Goal: Task Accomplishment & Management: Manage account settings

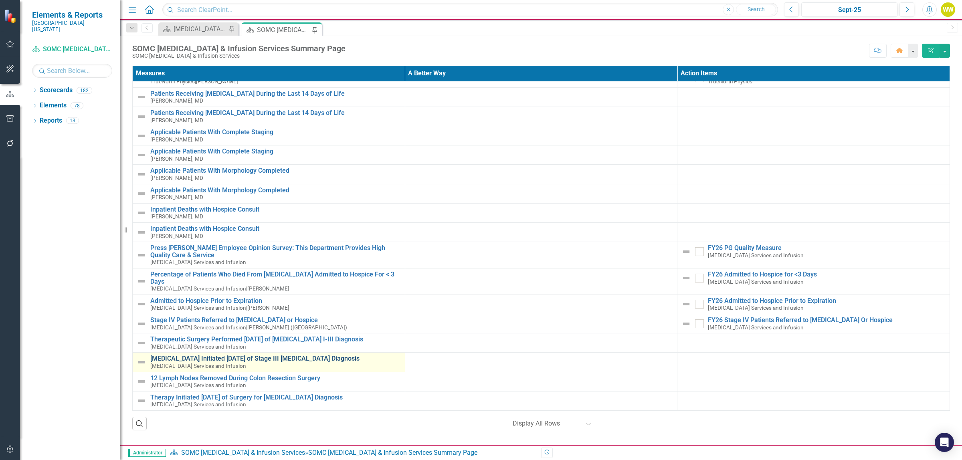
scroll to position [451, 0]
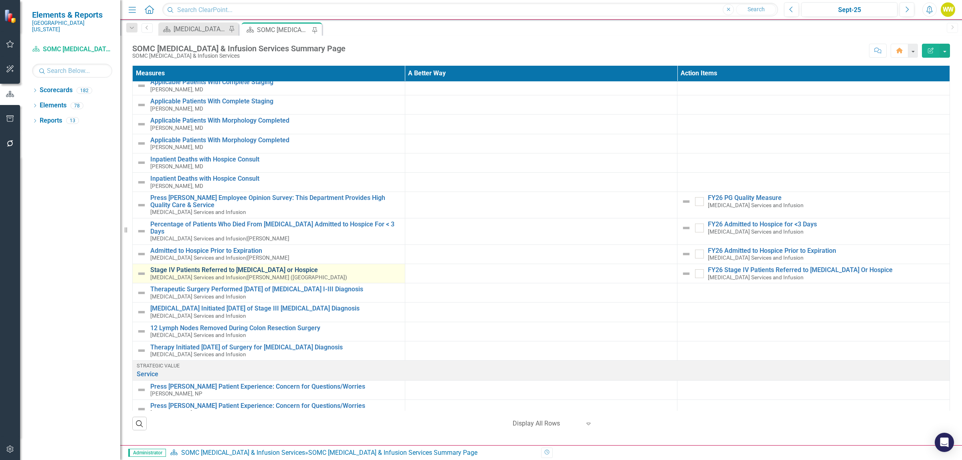
click at [257, 266] on link "Stage IV Patients Referred to [MEDICAL_DATA] or Hospice" at bounding box center [275, 269] width 250 height 7
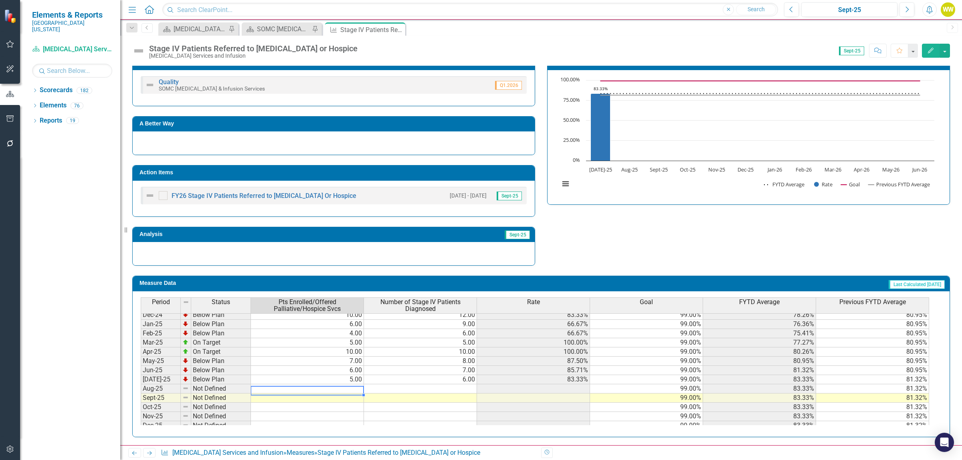
click at [349, 391] on td at bounding box center [307, 388] width 113 height 9
type textarea "8"
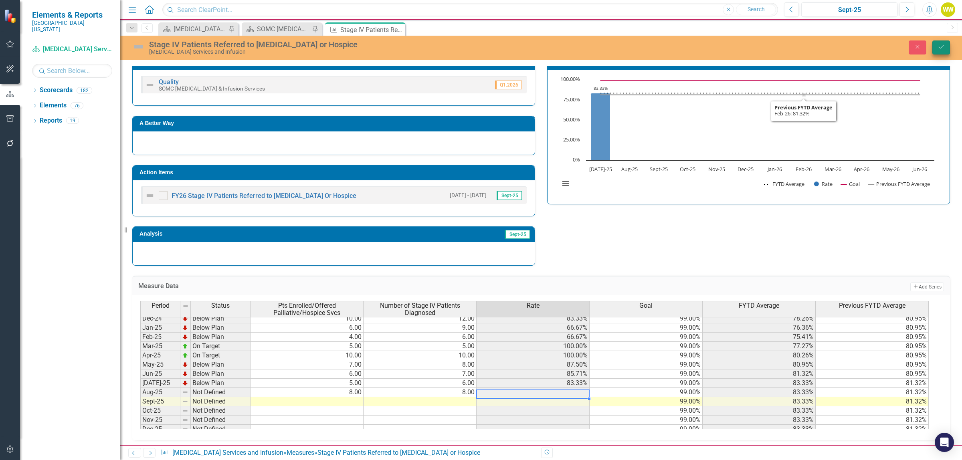
type textarea "8"
drag, startPoint x: 938, startPoint y: 48, endPoint x: 944, endPoint y: 47, distance: 5.7
click at [938, 48] on icon "Save" at bounding box center [940, 47] width 7 height 6
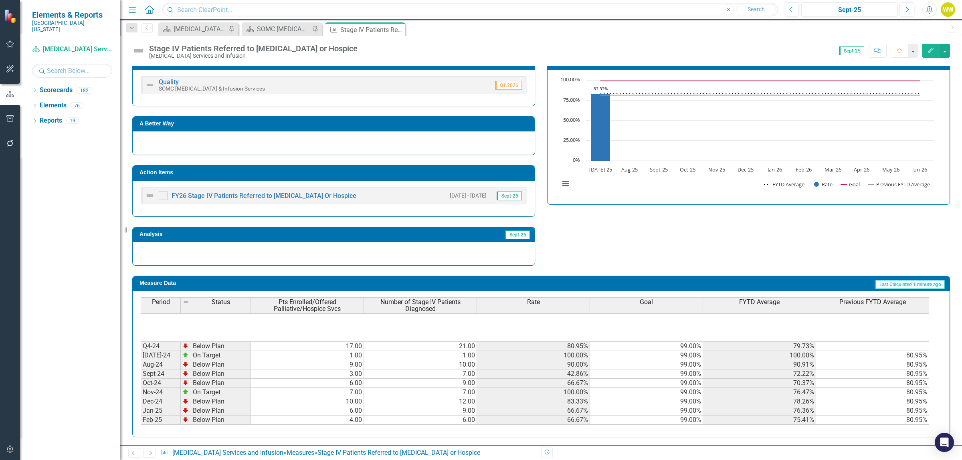
scroll to position [149, 0]
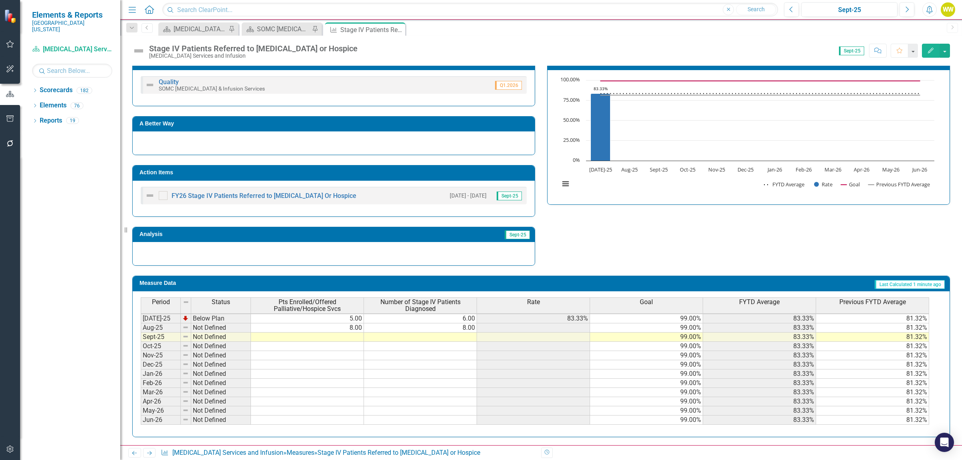
click at [534, 328] on td at bounding box center [533, 327] width 113 height 9
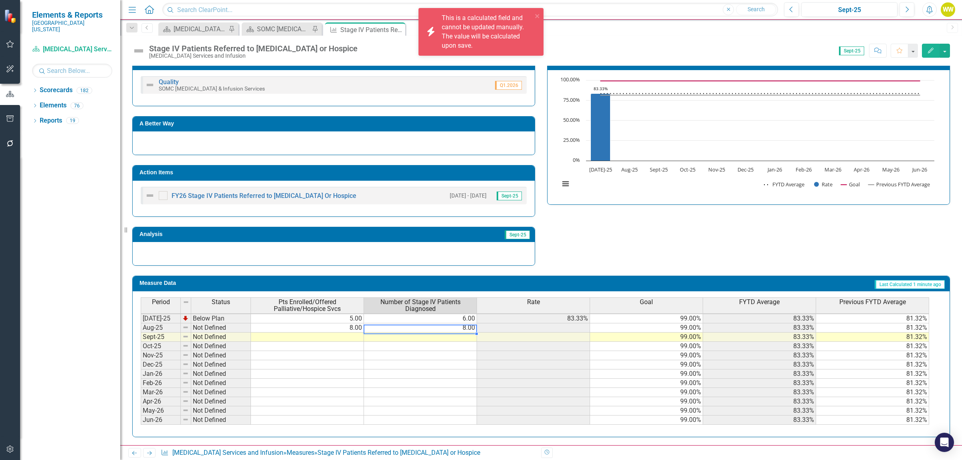
click at [460, 325] on td "8.00" at bounding box center [420, 327] width 113 height 9
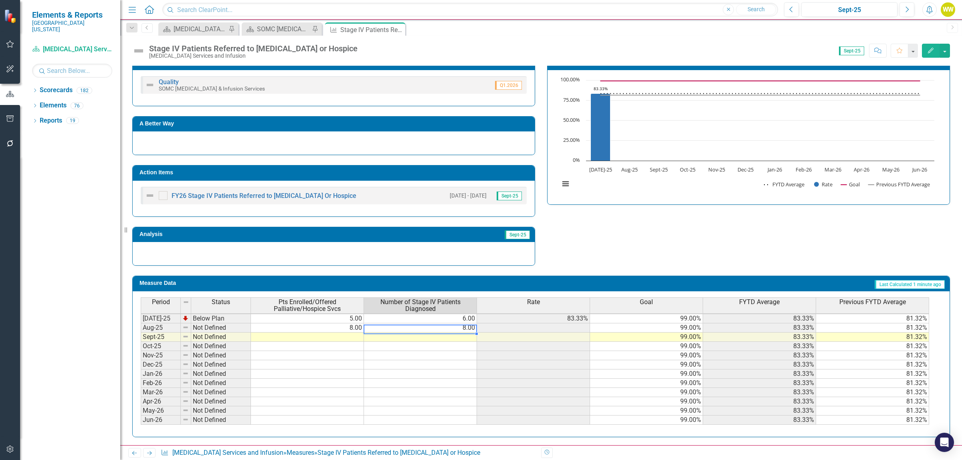
click at [353, 325] on td "8.00" at bounding box center [307, 327] width 113 height 9
click at [415, 327] on td "8.00" at bounding box center [420, 327] width 113 height 9
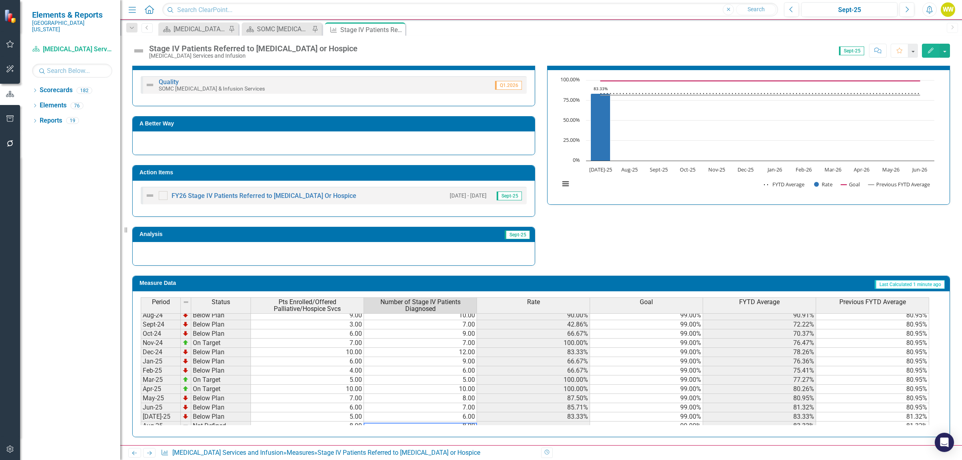
scroll to position [149, 0]
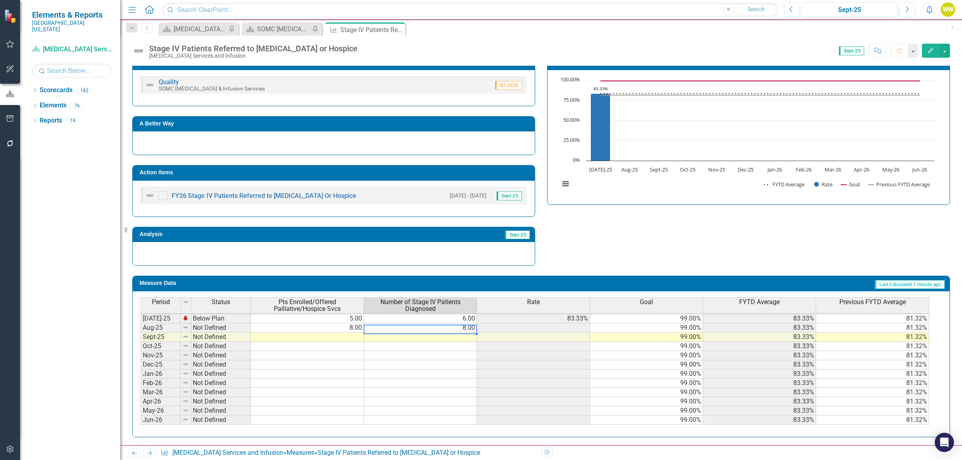
click at [930, 50] on icon "Edit" at bounding box center [930, 51] width 7 height 6
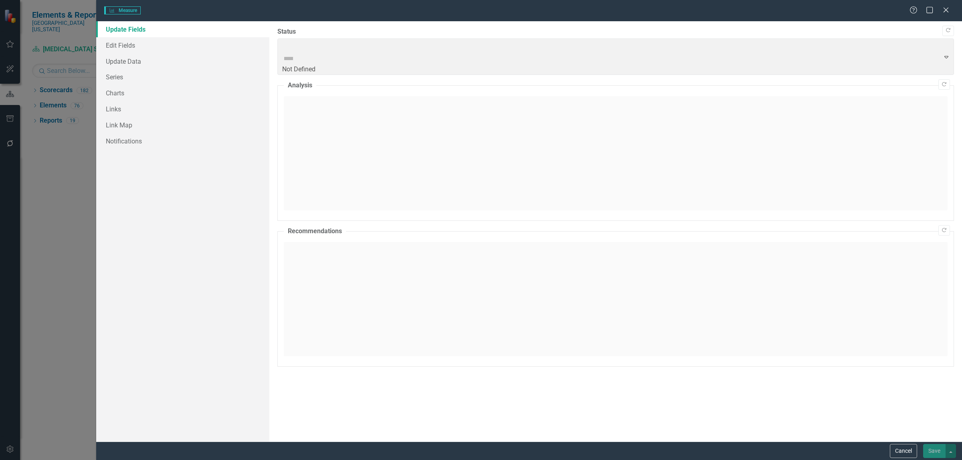
scroll to position [147, 0]
click at [946, 10] on icon at bounding box center [945, 10] width 6 height 6
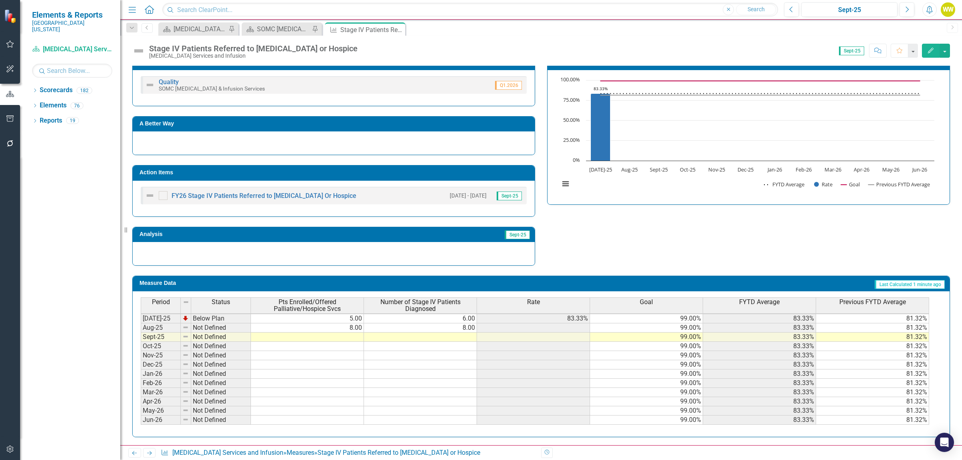
click at [141, 339] on div "Period Status Pts Enrolled/Offered Palliative/Hospice Svcs Number of Stage IV P…" at bounding box center [141, 300] width 0 height 247
click at [344, 328] on td "8.00" at bounding box center [307, 327] width 113 height 9
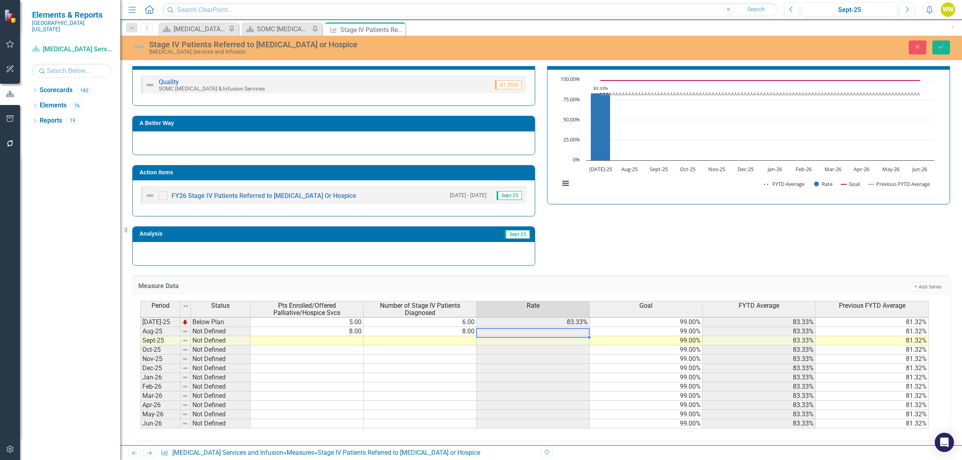
type textarea "8"
click at [403, 333] on td "8.00" at bounding box center [419, 331] width 113 height 9
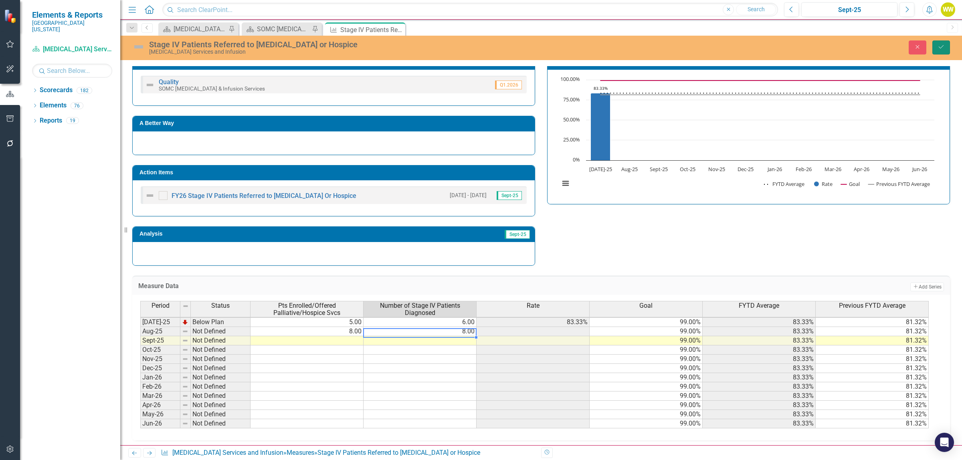
click at [941, 47] on icon "Save" at bounding box center [940, 47] width 7 height 6
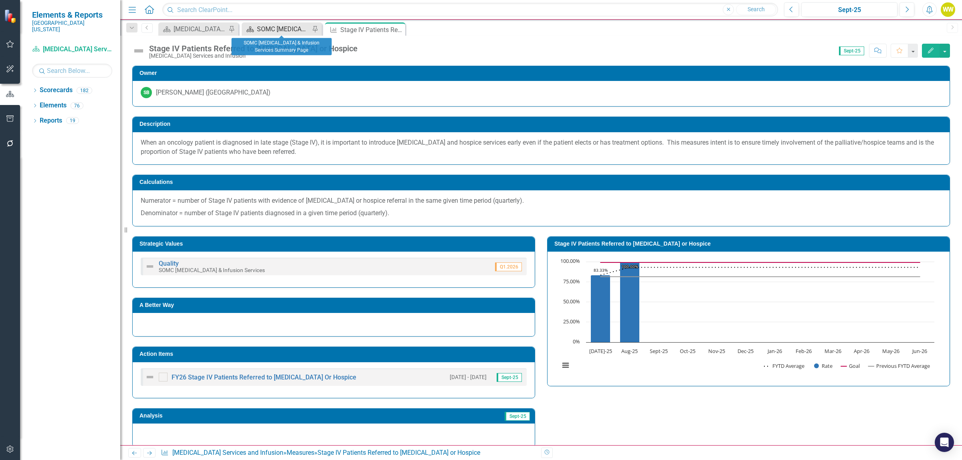
click at [260, 27] on div "SOMC [MEDICAL_DATA] & Infusion Services Summary Page" at bounding box center [283, 29] width 53 height 10
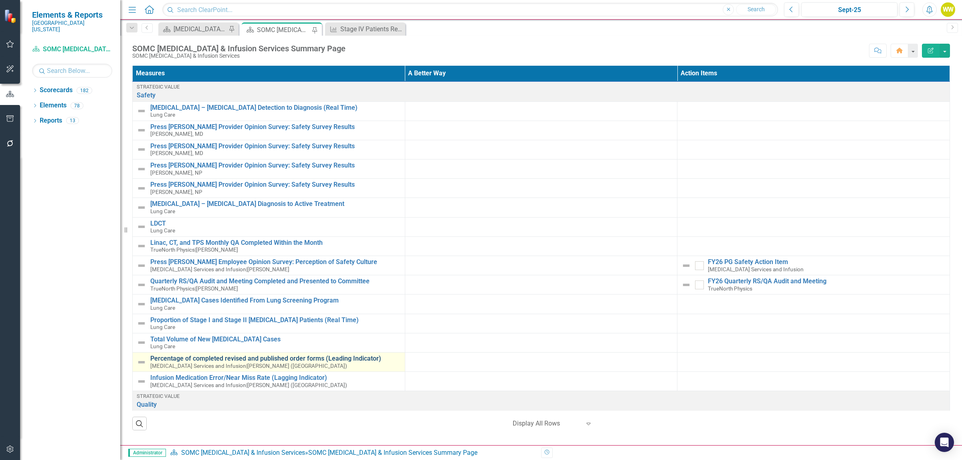
click at [274, 359] on link "Percentage of completed revised and published order forms (Leading Indicator)" at bounding box center [275, 358] width 250 height 7
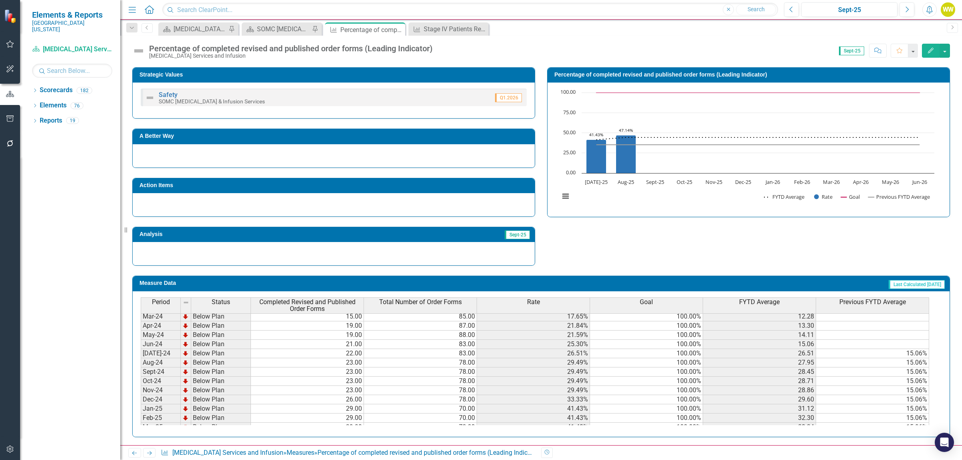
scroll to position [218, 0]
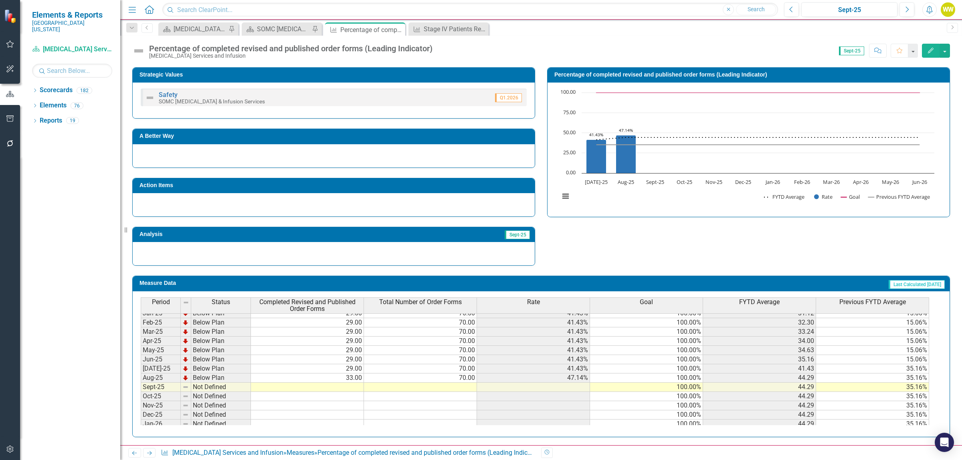
click at [333, 389] on td at bounding box center [307, 387] width 113 height 9
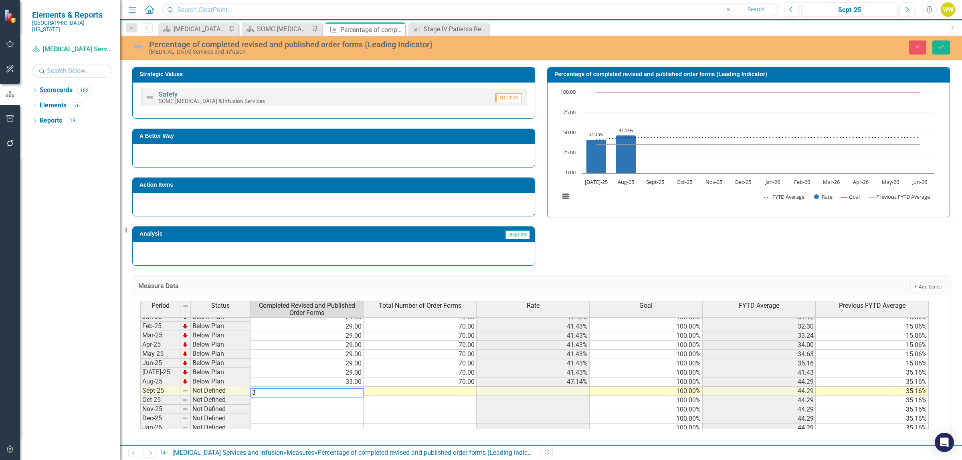
type textarea "33"
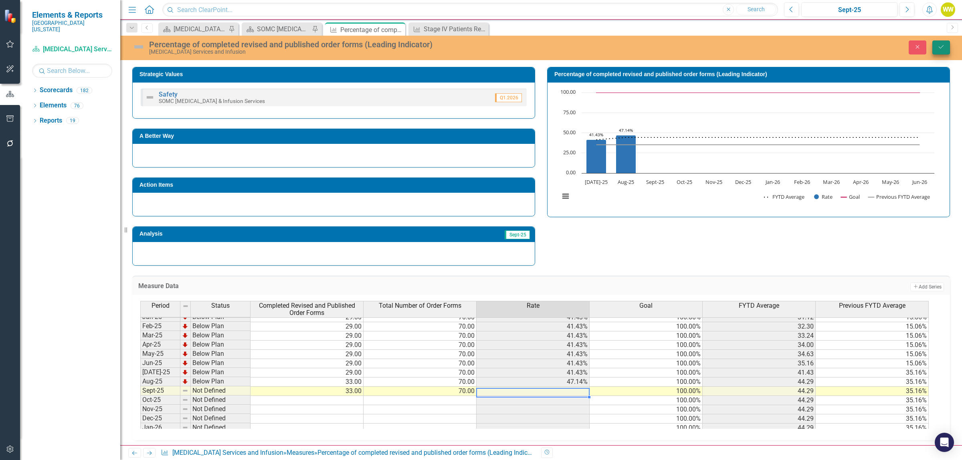
type textarea "70"
click at [936, 48] on button "Save" at bounding box center [941, 47] width 18 height 14
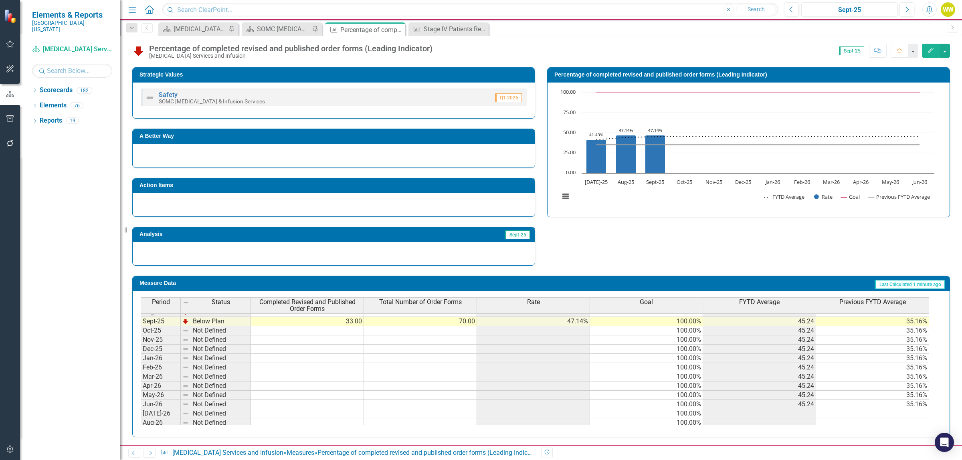
scroll to position [351, 0]
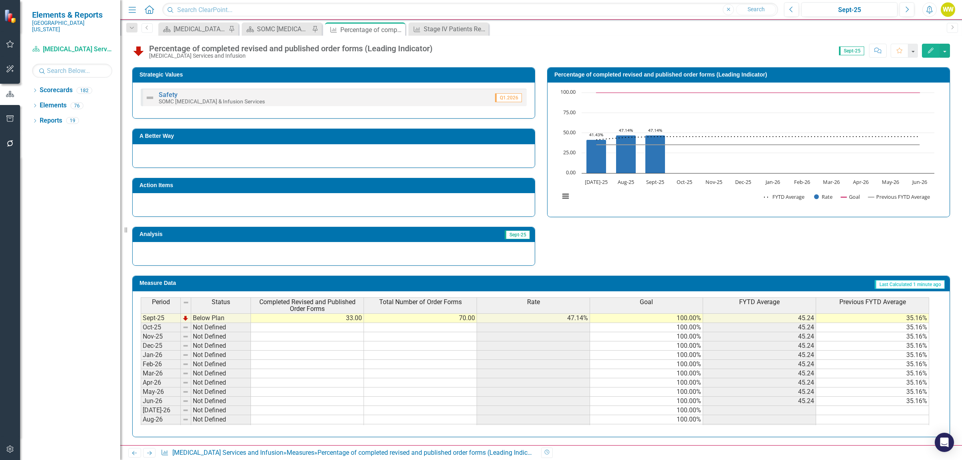
click at [466, 315] on div "Period Status Completed Revised and Published Order Forms Total Number of Order…" at bounding box center [535, 306] width 788 height 18
click at [466, 319] on tbody "[DATE]-24 Below Plan 22.00 83.00 26.51% 100.00% 26.51 15.06% Aug-24 Below Plan …" at bounding box center [535, 327] width 788 height 286
click at [466, 319] on td "70.00" at bounding box center [420, 319] width 113 height 9
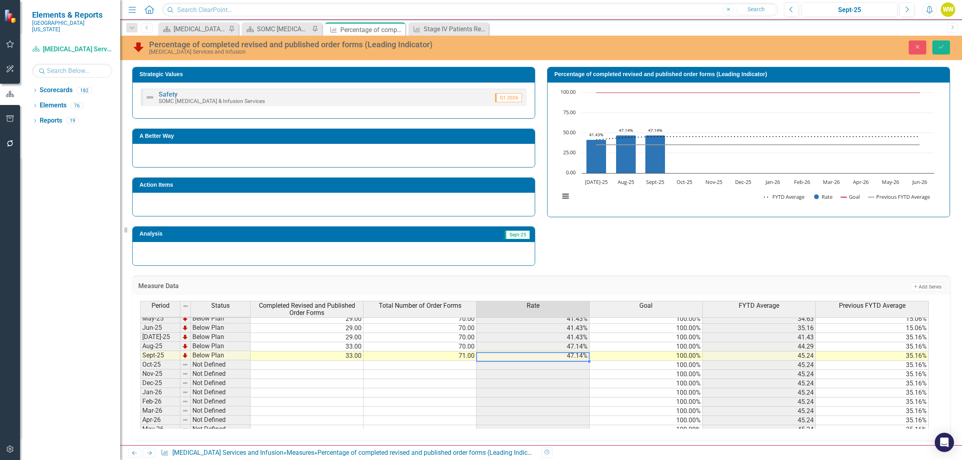
scroll to position [300, 0]
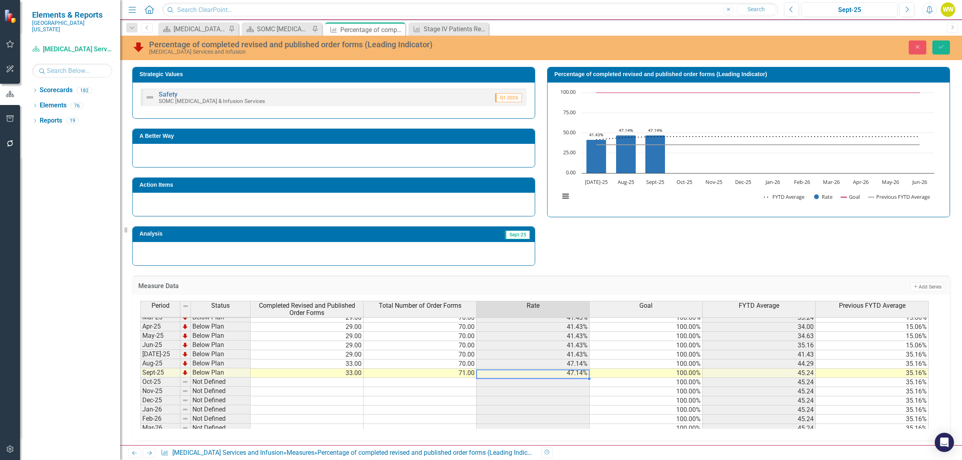
click at [351, 365] on tbody "Oct-24 Below Plan 23.00 78.00 29.49% 100.00% 28.71 15.06% Nov-24 Below Plan 23.…" at bounding box center [534, 424] width 788 height 314
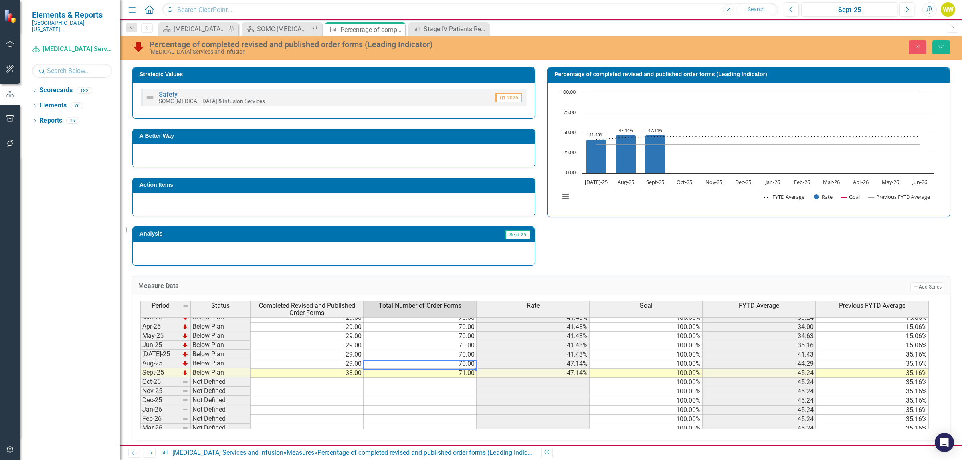
type textarea "70"
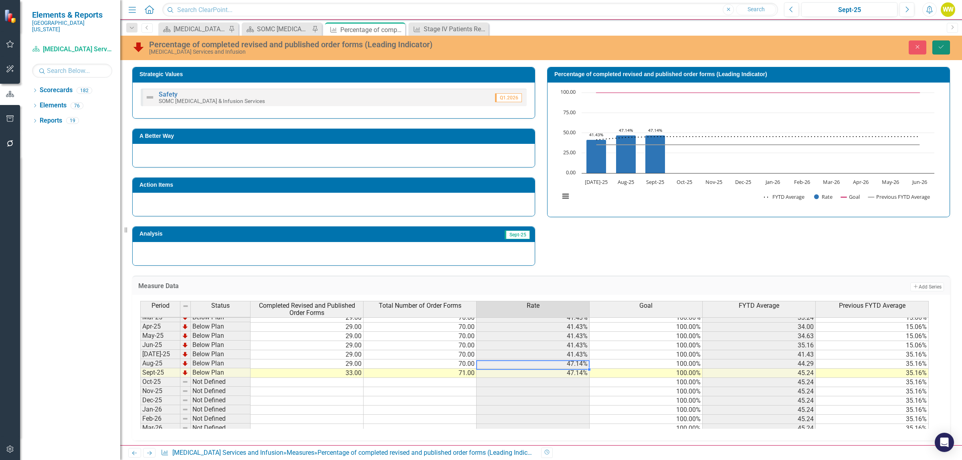
click at [944, 45] on icon "Save" at bounding box center [940, 47] width 7 height 6
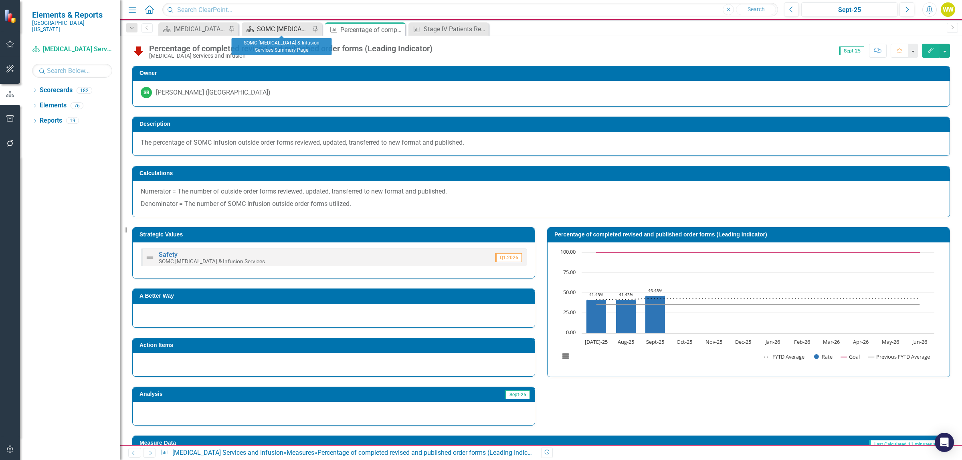
click at [283, 30] on div "SOMC [MEDICAL_DATA] & Infusion Services Summary Page" at bounding box center [283, 29] width 53 height 10
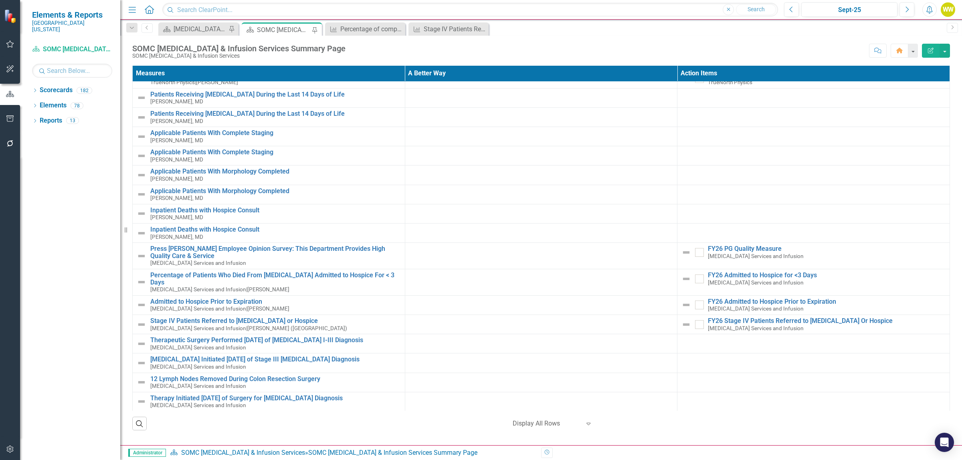
scroll to position [401, 0]
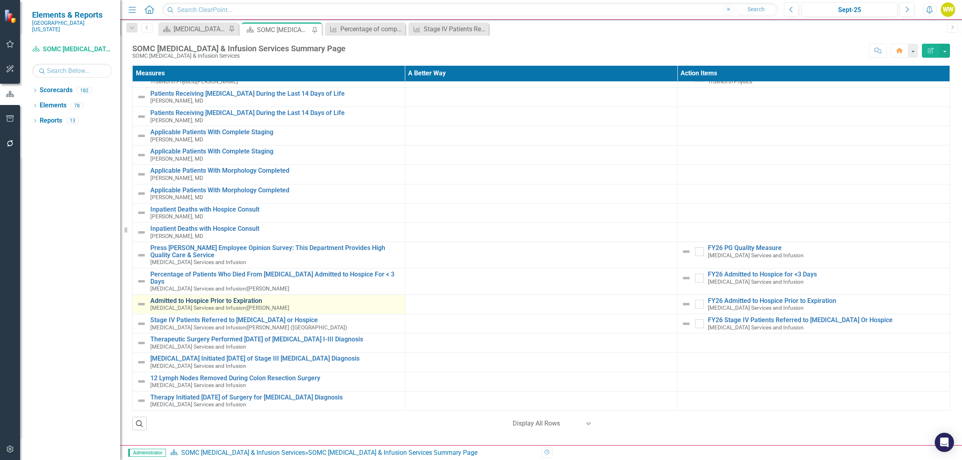
click at [254, 297] on link "Admitted to Hospice Prior to Expiration" at bounding box center [275, 300] width 250 height 7
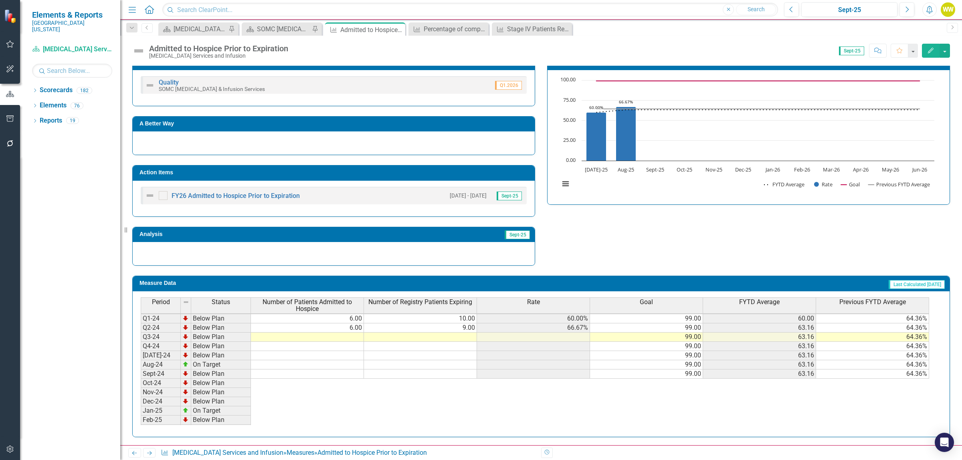
scroll to position [147, 0]
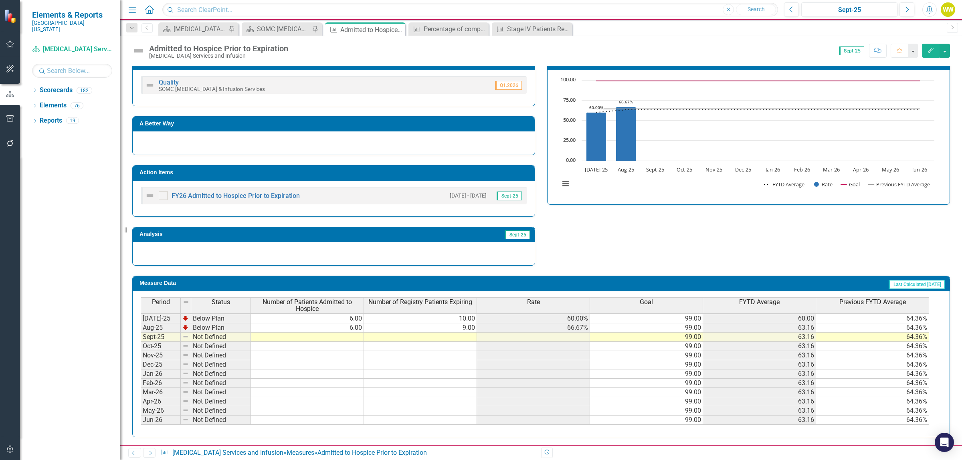
click at [351, 338] on tbody "Q2-24 Below Plan 19.00 33.00 57.58% 99.00 61.11 Q3-24 Below Plan 15.00 20.00 75…" at bounding box center [535, 299] width 788 height 249
type textarea "11"
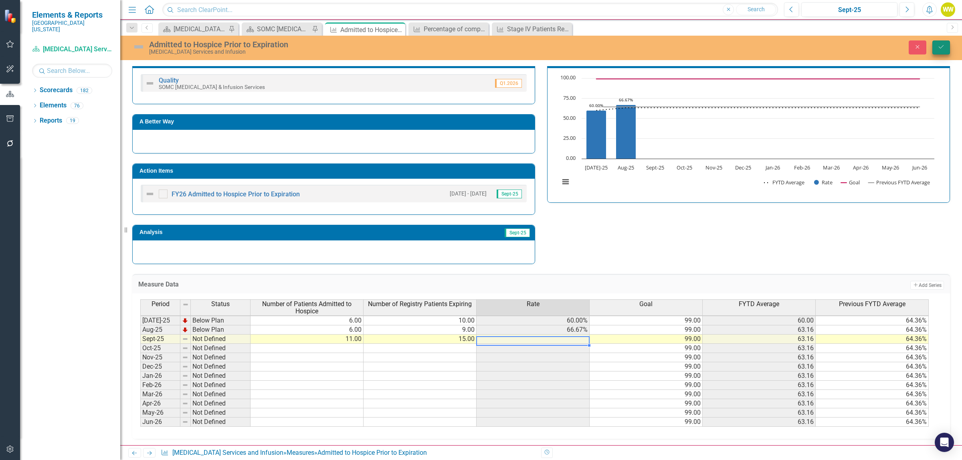
type textarea "15"
click at [940, 47] on icon "Save" at bounding box center [940, 47] width 7 height 6
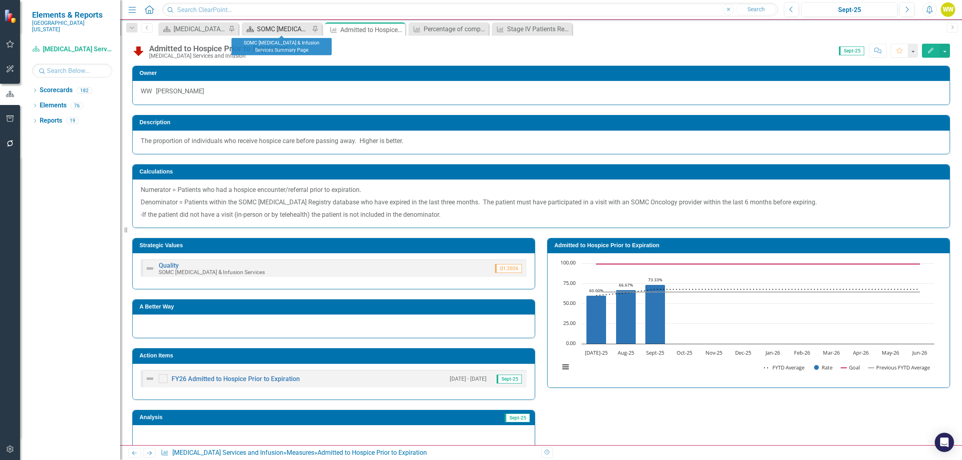
click at [268, 28] on div "SOMC [MEDICAL_DATA] & Infusion Services Summary Page" at bounding box center [283, 29] width 53 height 10
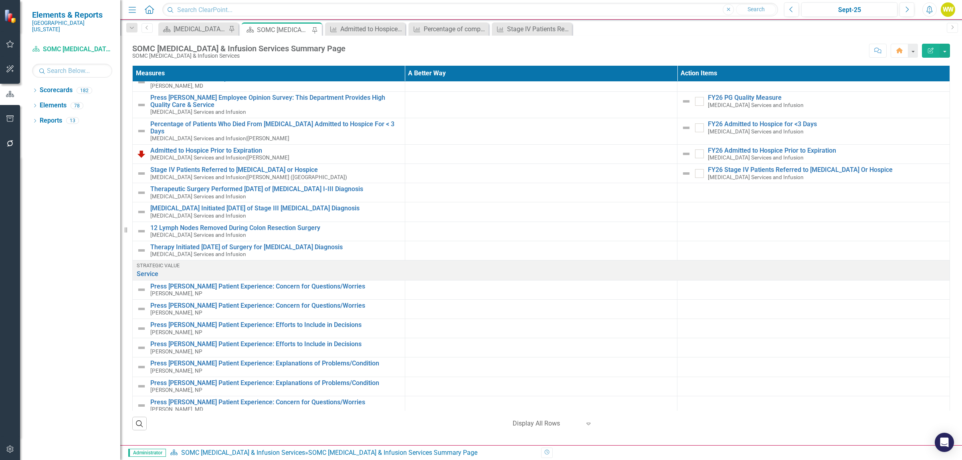
scroll to position [501, 0]
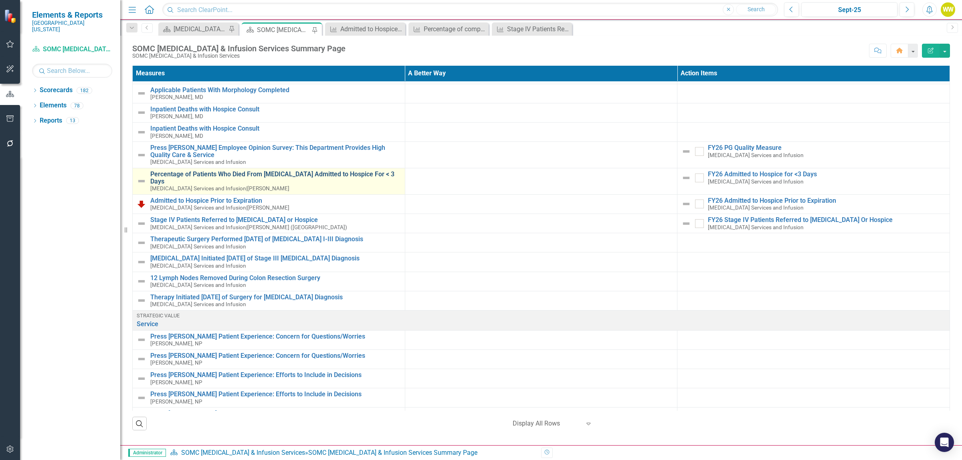
click at [244, 177] on link "Percentage of Patients Who Died From [MEDICAL_DATA] Admitted to Hospice For < 3…" at bounding box center [275, 178] width 250 height 14
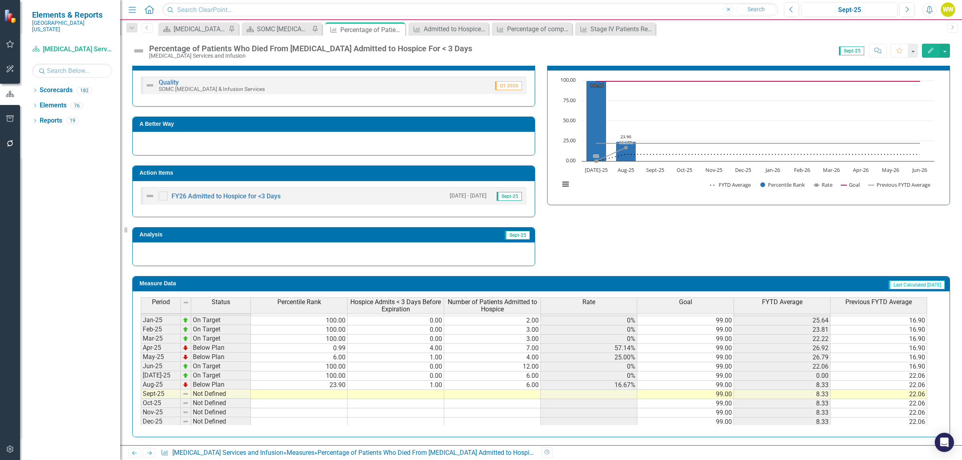
scroll to position [93, 0]
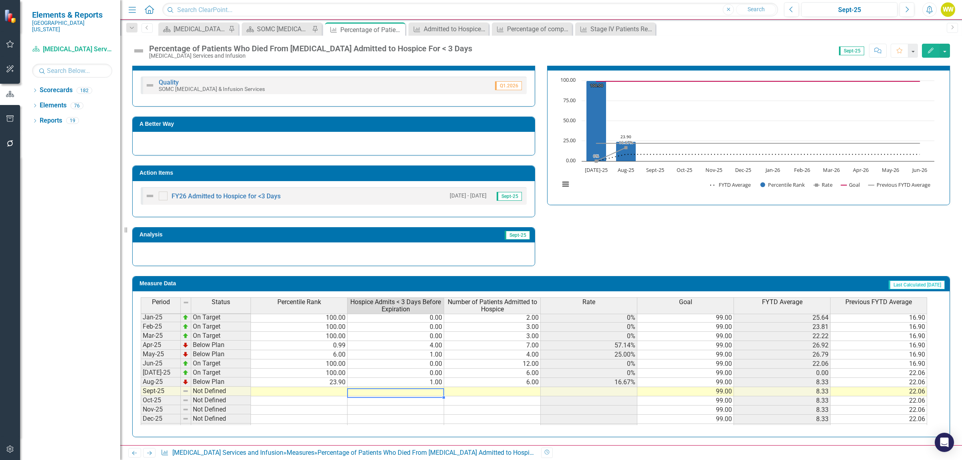
click at [425, 391] on td at bounding box center [395, 391] width 97 height 9
type textarea "6"
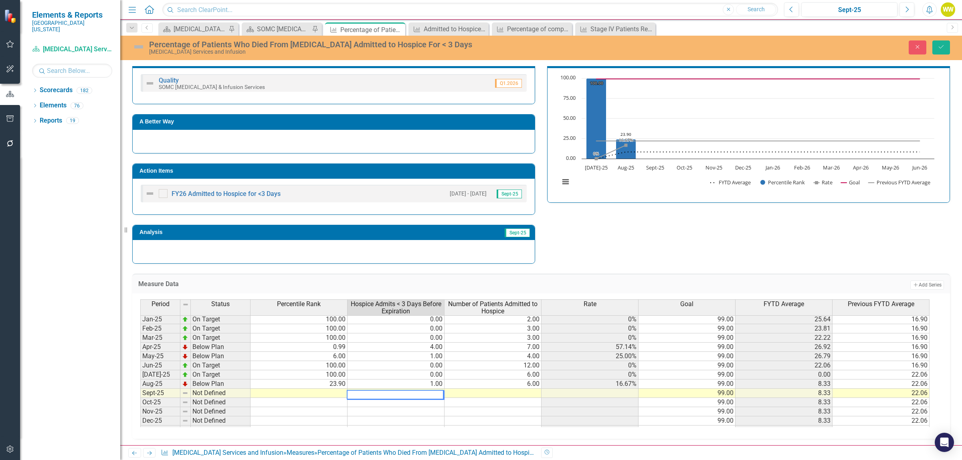
type textarea "5"
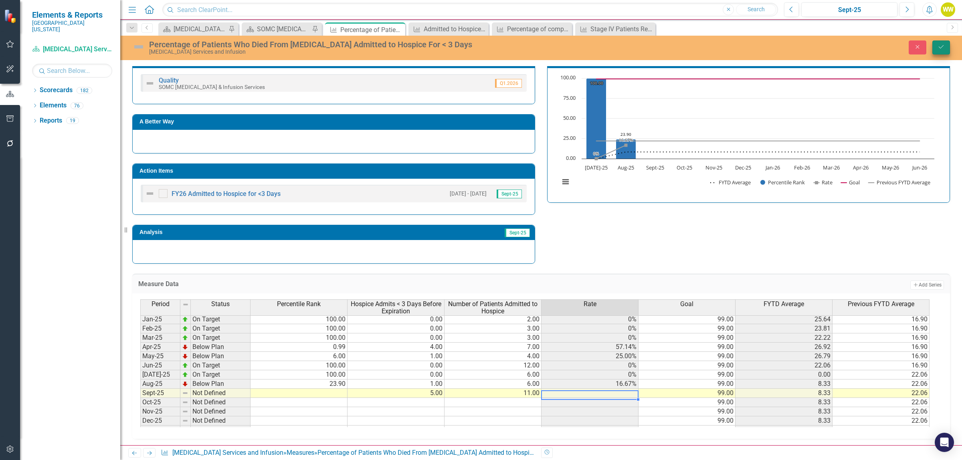
type textarea "11"
click at [937, 45] on icon "Save" at bounding box center [940, 47] width 7 height 6
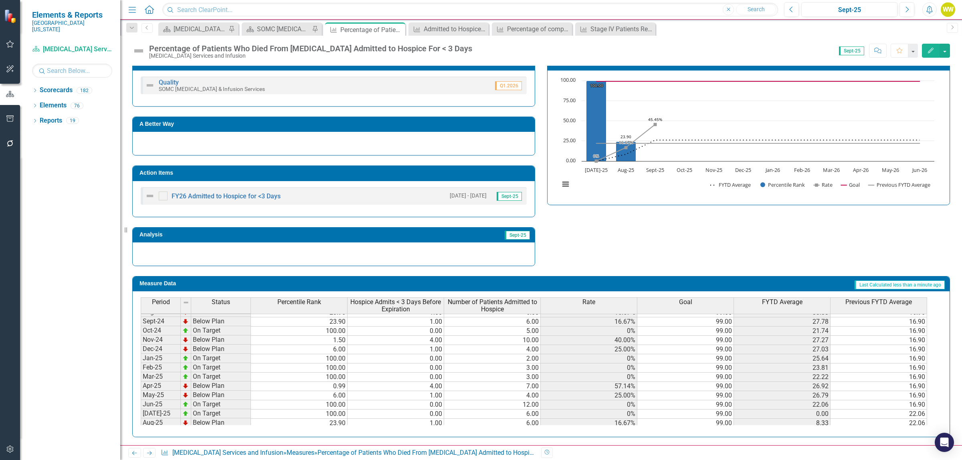
scroll to position [0, 0]
